Goal: Task Accomplishment & Management: Manage account settings

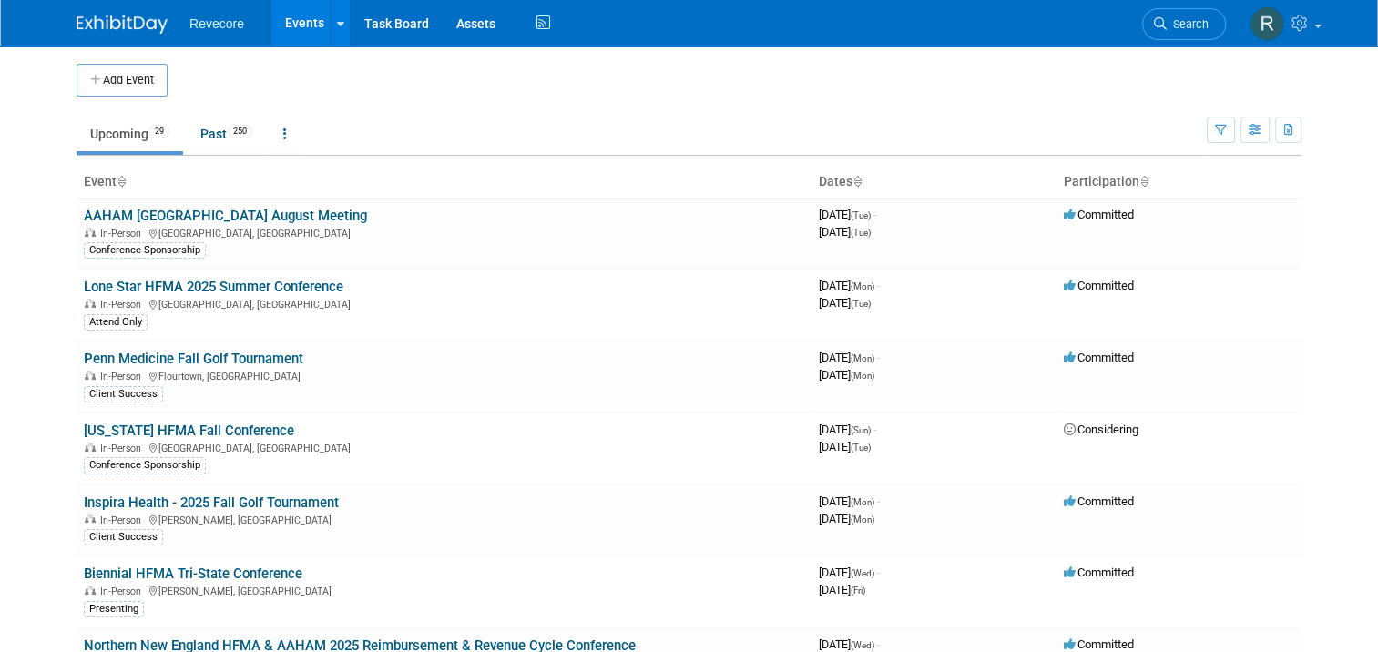
scroll to position [883, 0]
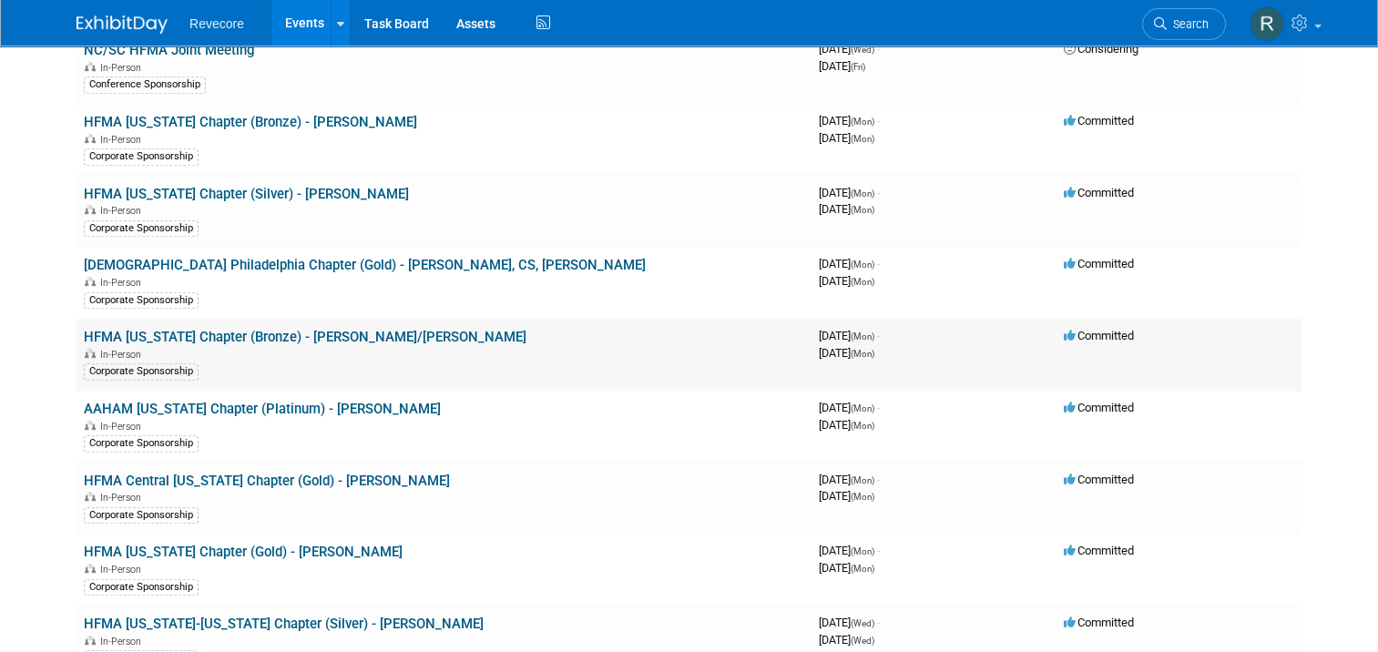
click at [305, 329] on link "HFMA [US_STATE] Chapter (Bronze) - [PERSON_NAME]/[PERSON_NAME]" at bounding box center [305, 337] width 443 height 16
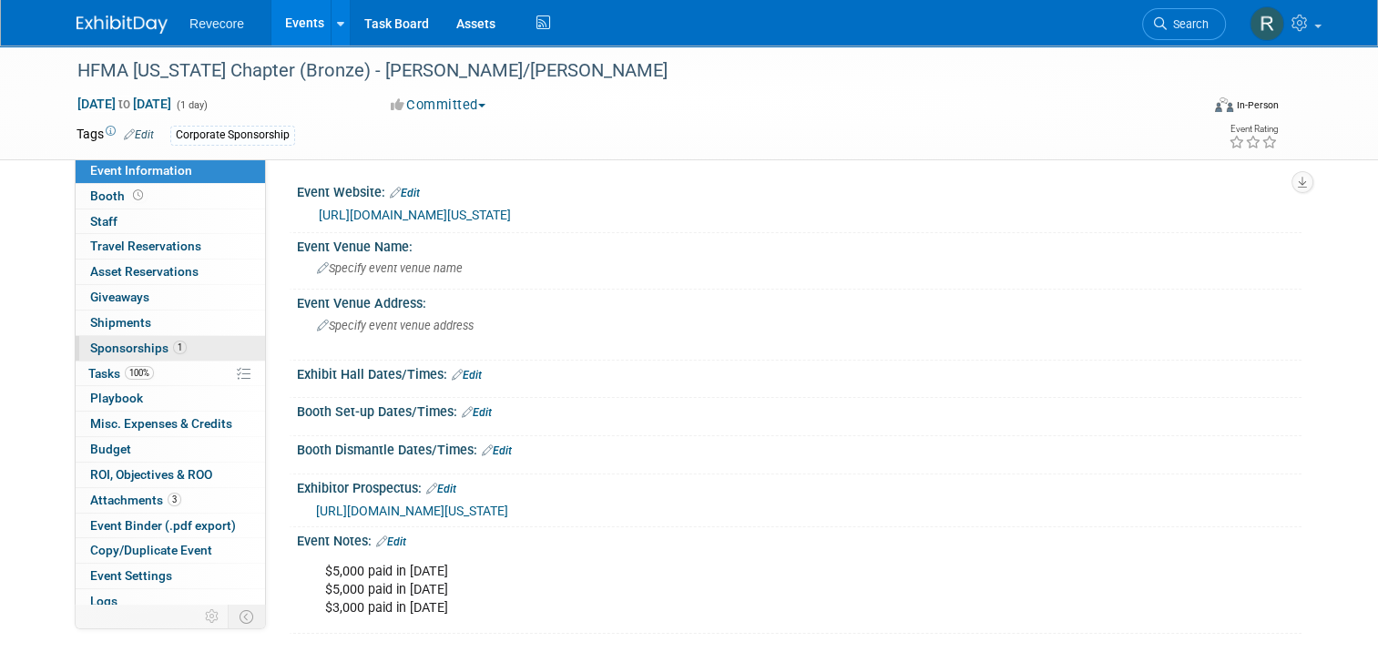
click at [204, 350] on link "1 Sponsorships 1" at bounding box center [170, 348] width 189 height 25
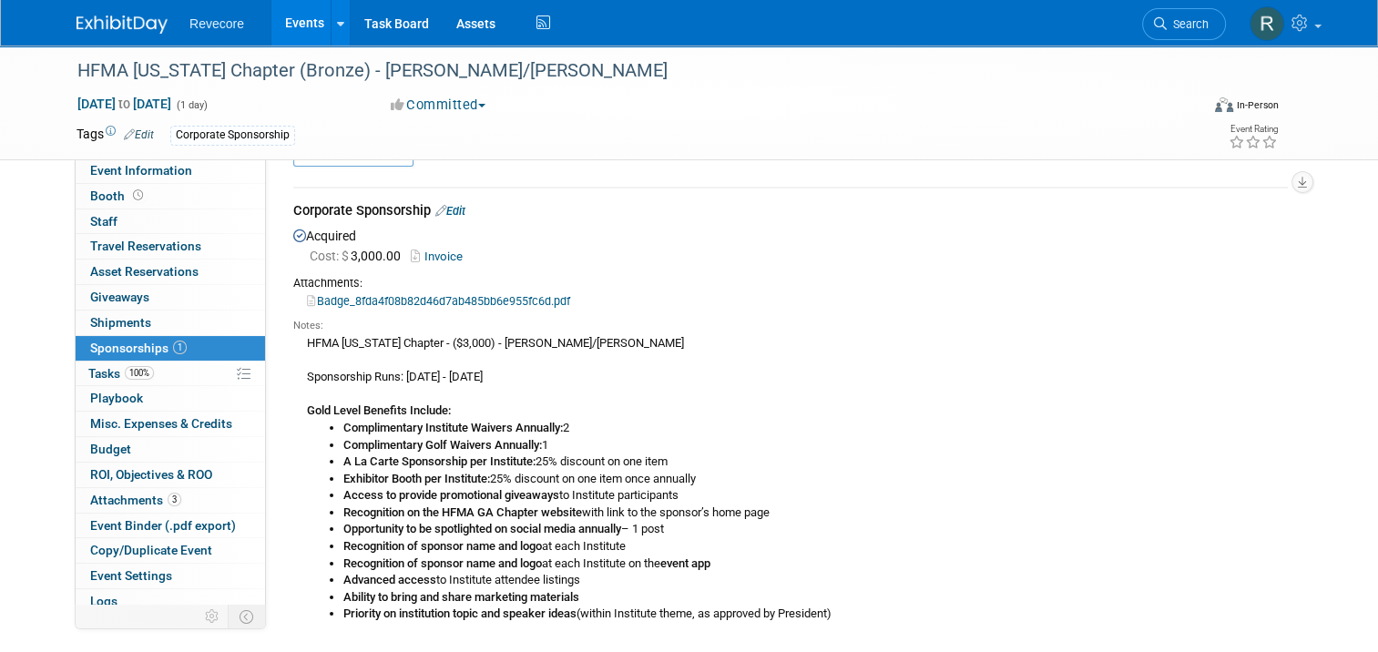
scroll to position [91, 0]
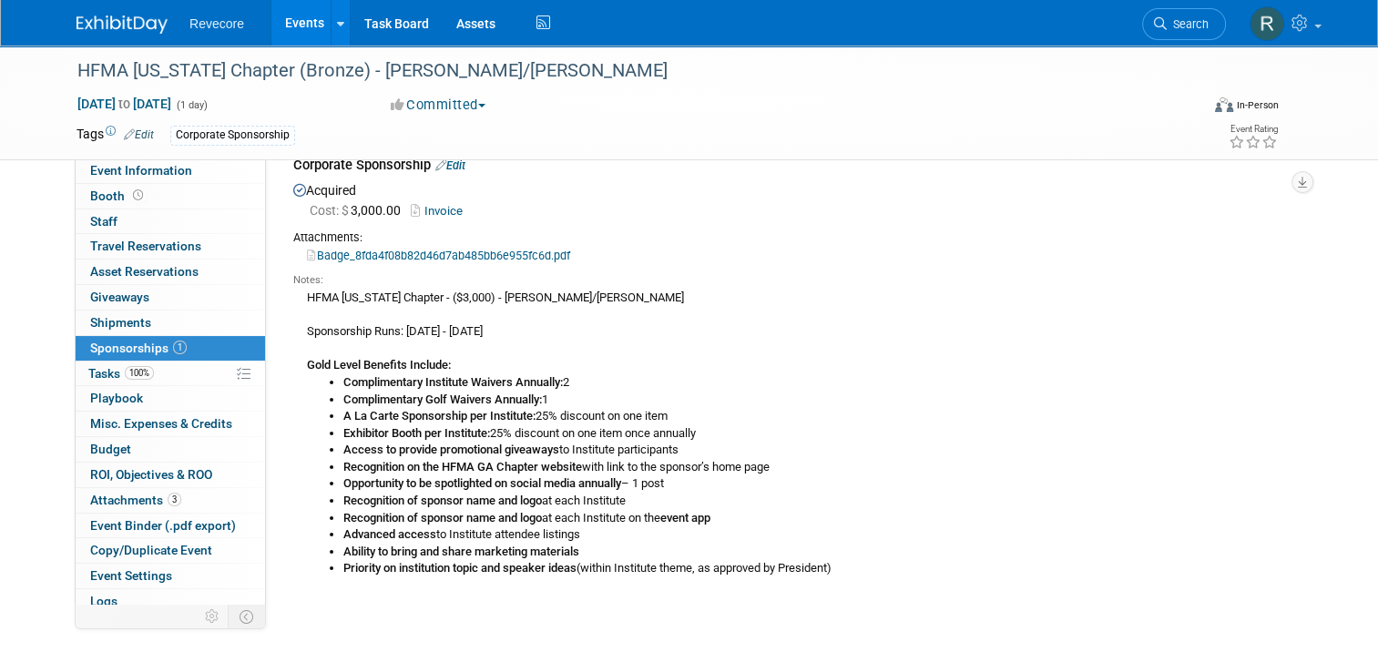
click at [455, 164] on link "Edit" at bounding box center [450, 165] width 30 height 14
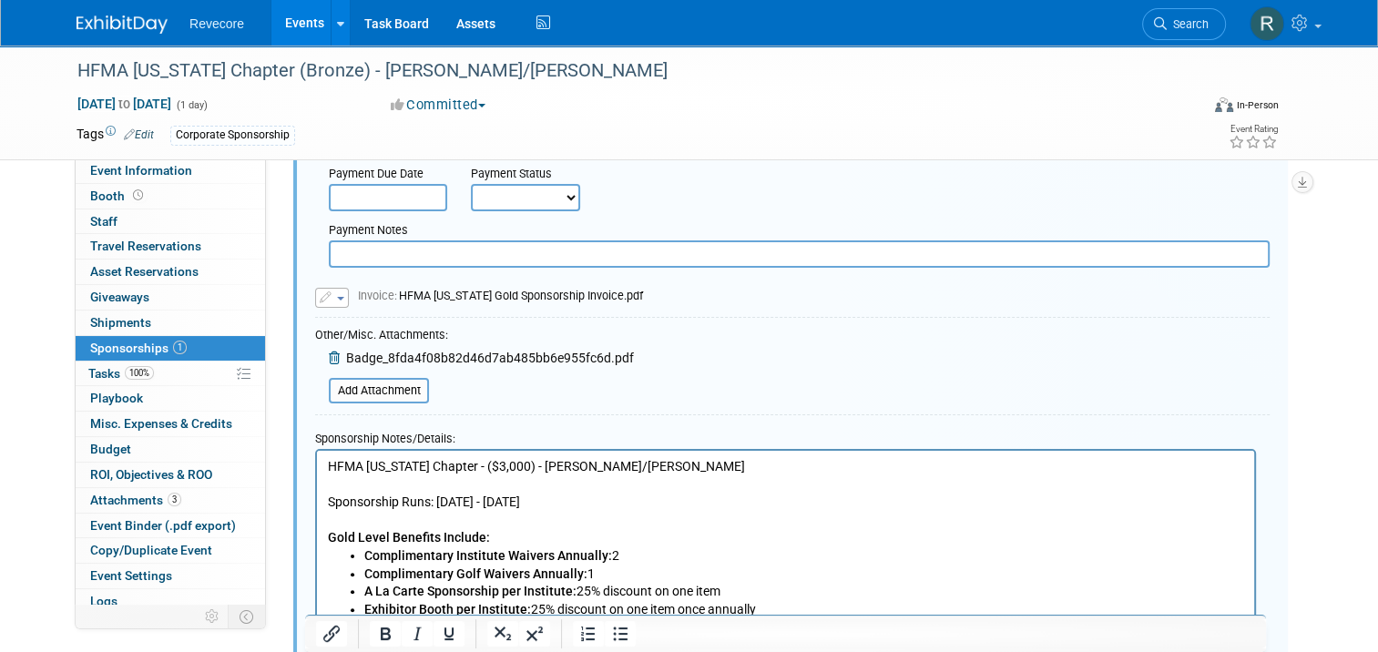
scroll to position [300, 0]
click at [328, 299] on button "button" at bounding box center [332, 296] width 34 height 20
click at [367, 324] on link "Replace with a new file" at bounding box center [407, 324] width 182 height 26
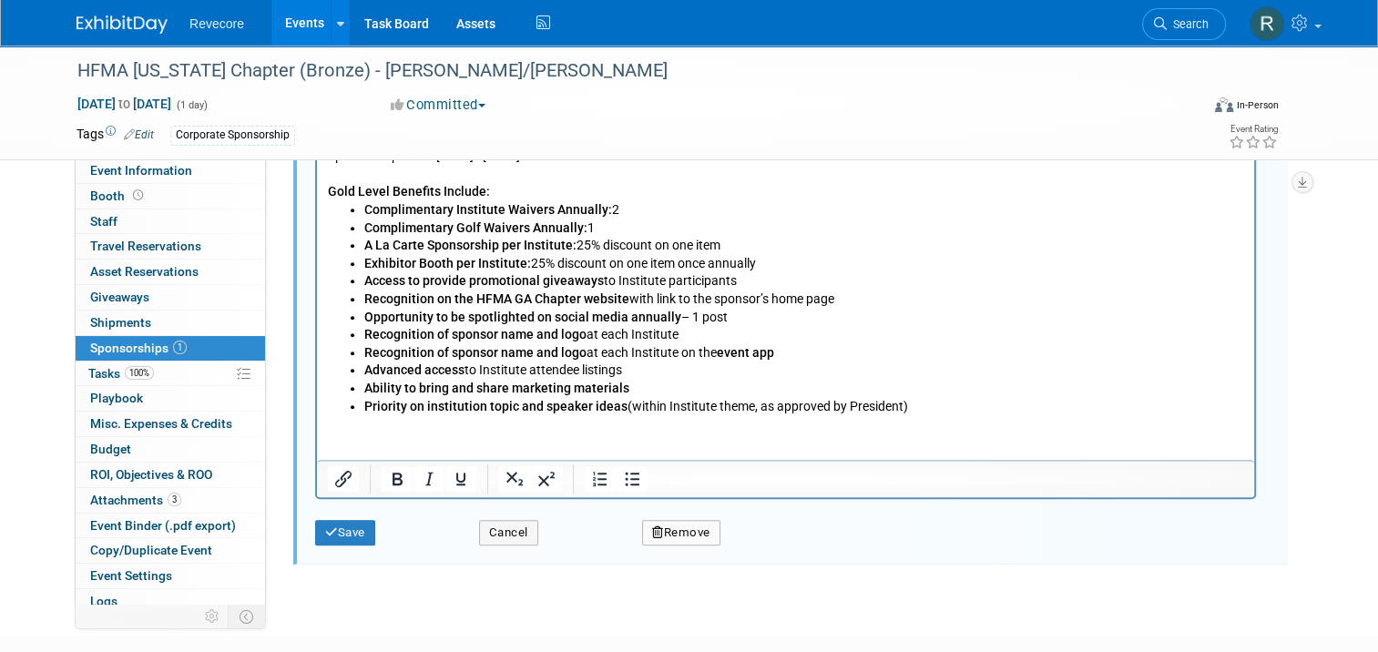
scroll to position [664, 0]
drag, startPoint x: 323, startPoint y: 548, endPoint x: 331, endPoint y: 537, distance: 13.1
click at [325, 545] on div "Save Cancel Remove" at bounding box center [792, 526] width 954 height 56
click at [334, 532] on button "Save" at bounding box center [345, 532] width 60 height 26
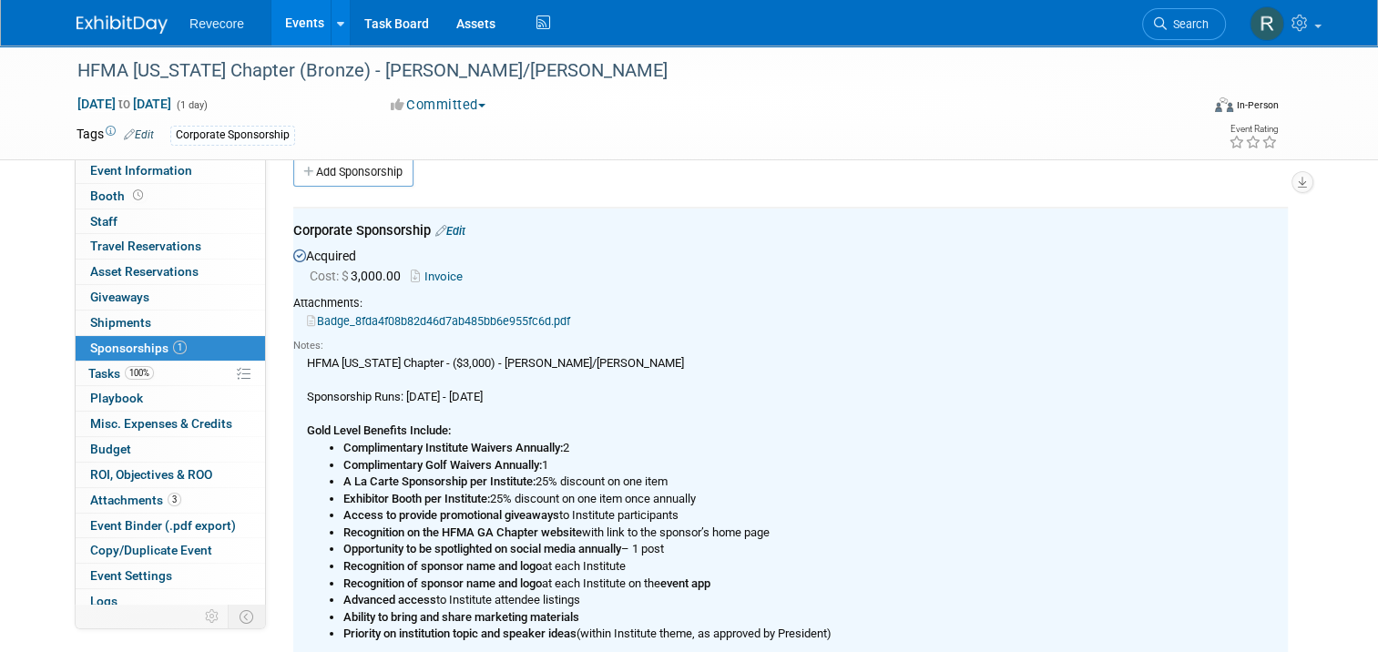
scroll to position [0, 0]
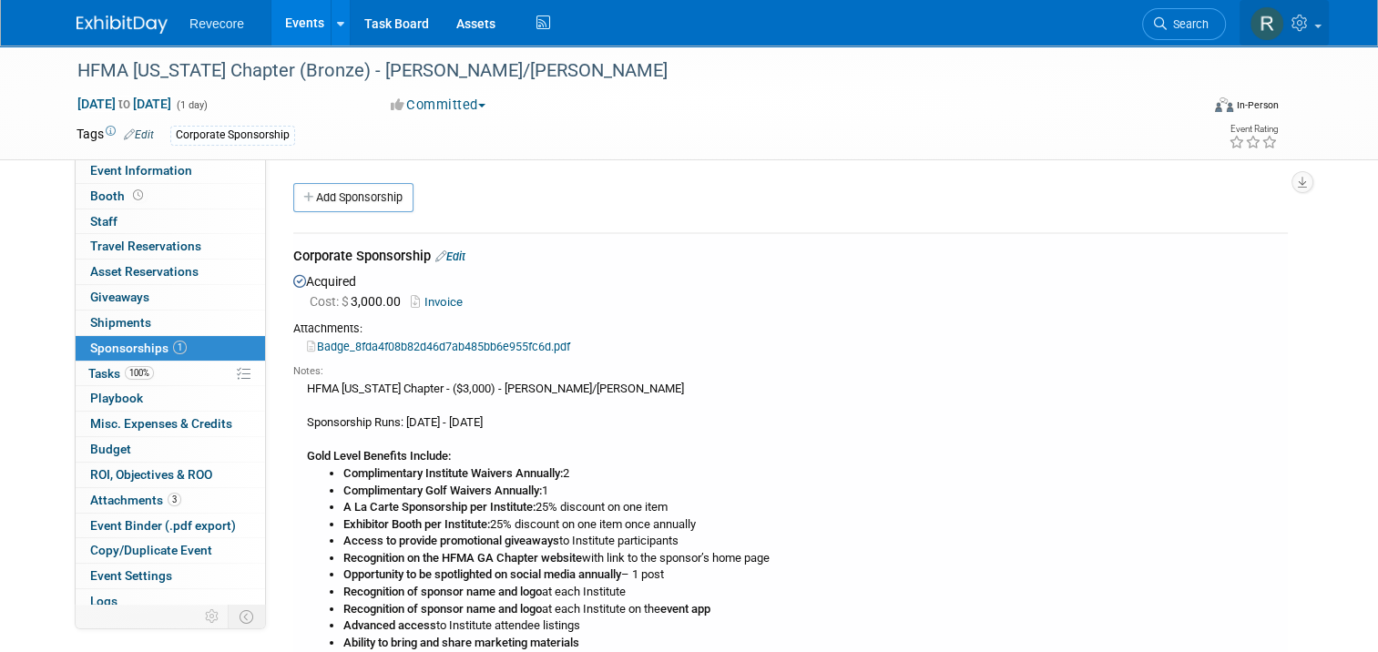
click at [1321, 27] on span at bounding box center [1317, 27] width 7 height 4
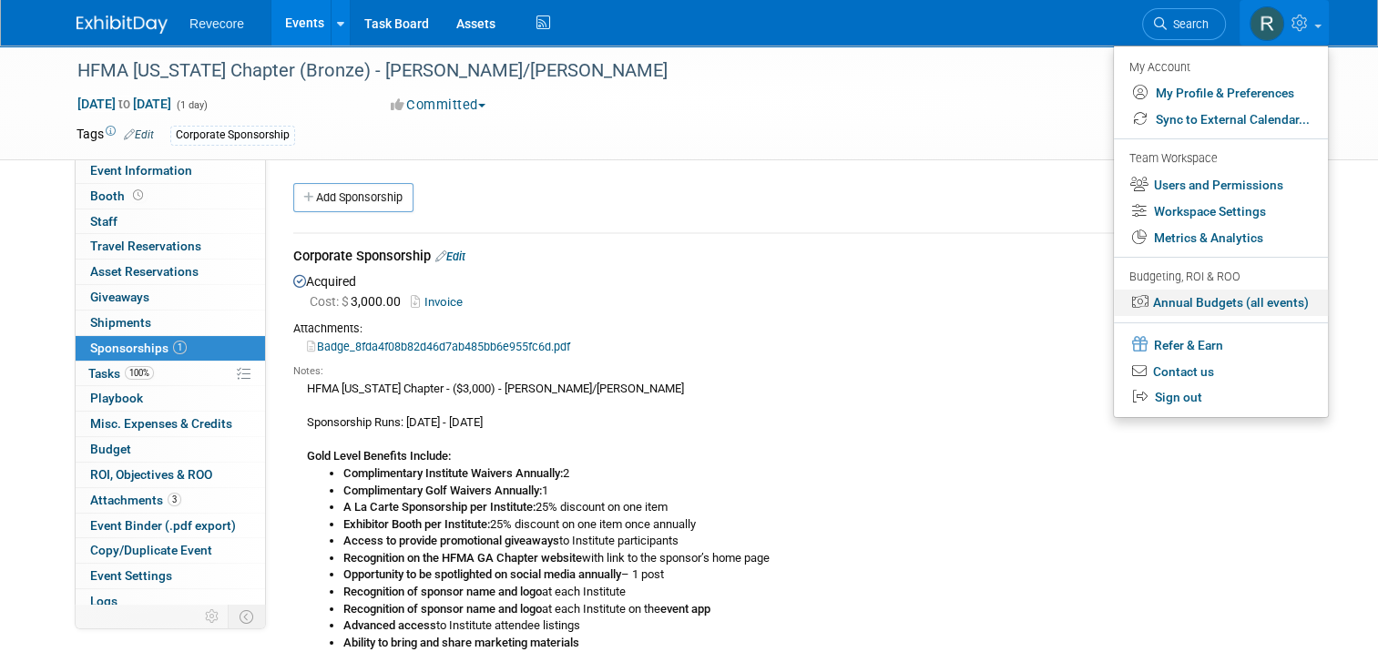
click at [1229, 301] on link "Annual Budgets (all events)" at bounding box center [1221, 303] width 214 height 26
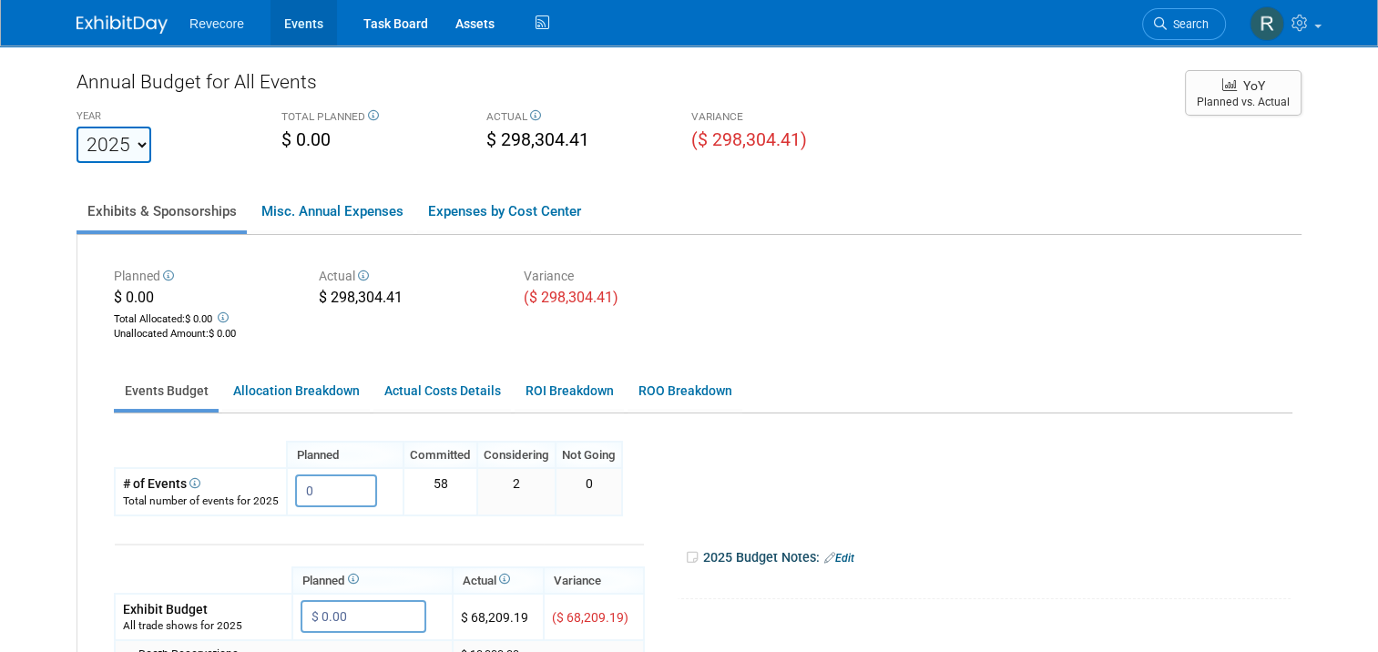
click at [290, 37] on link "Events" at bounding box center [303, 23] width 66 height 46
